Goal: Information Seeking & Learning: Learn about a topic

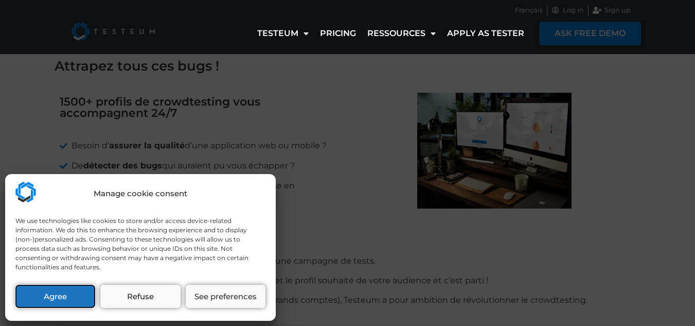
click at [71, 295] on button "Agree" at bounding box center [55, 296] width 80 height 23
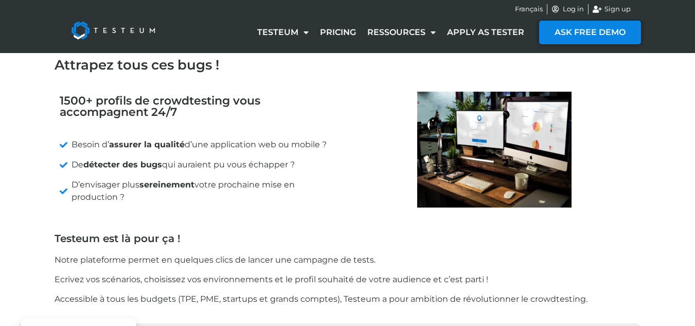
scroll to position [1, 0]
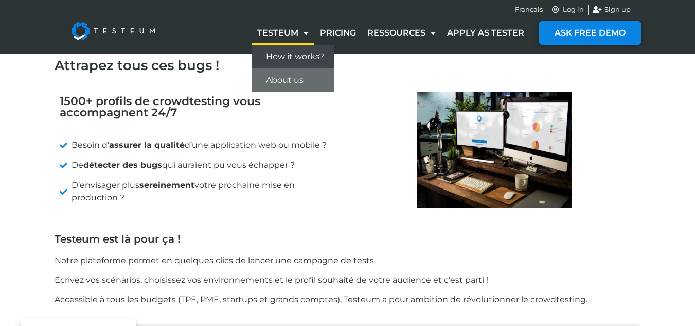
click at [307, 56] on link "How it works?" at bounding box center [293, 57] width 83 height 24
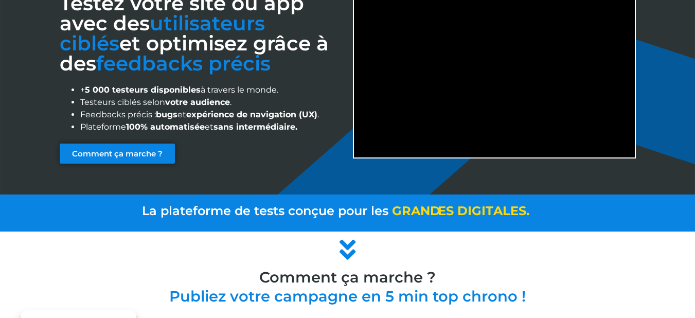
scroll to position [102, 0]
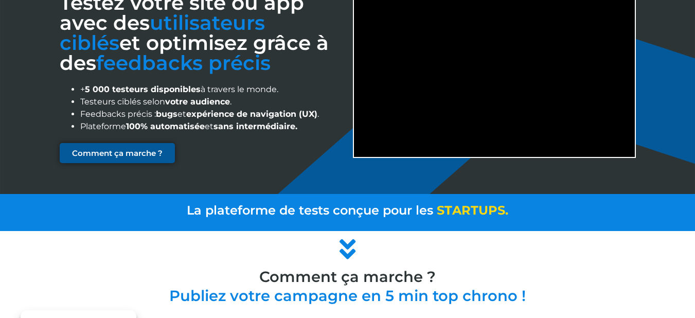
click at [117, 157] on span "Comment ça marche ?" at bounding box center [117, 153] width 91 height 8
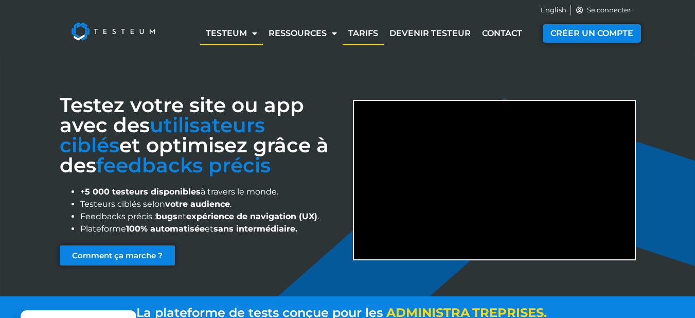
click at [364, 28] on link "Tarifs" at bounding box center [363, 34] width 41 height 24
click at [419, 31] on link "Devenir testeur" at bounding box center [430, 34] width 93 height 24
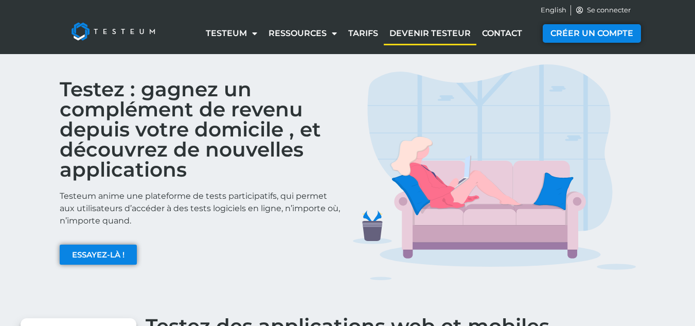
click at [142, 174] on h2 "Testez : gagnez un complément de revenu depuis votre domicile , et découvrez de…" at bounding box center [201, 129] width 283 height 100
click at [549, 8] on span "English" at bounding box center [554, 10] width 26 height 10
